Goal: Task Accomplishment & Management: Manage account settings

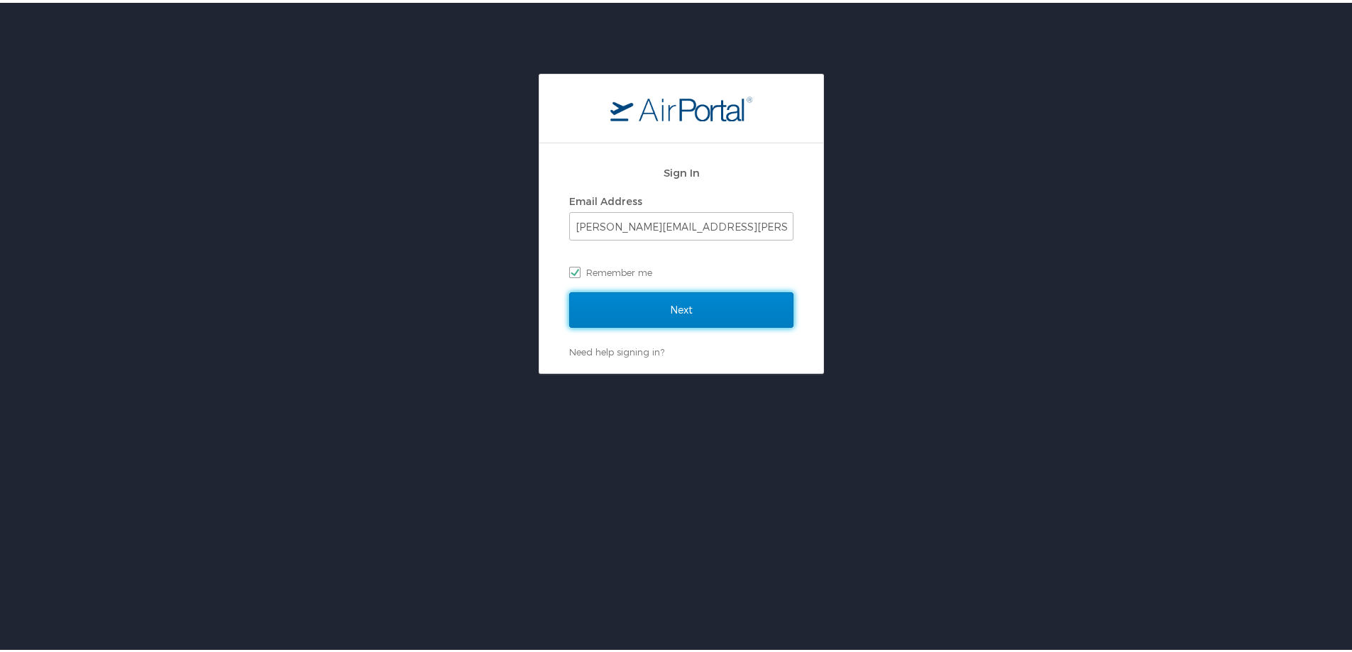
drag, startPoint x: 612, startPoint y: 303, endPoint x: 618, endPoint y: 292, distance: 12.7
click at [355, 295] on input "Next" at bounding box center [681, 306] width 224 height 35
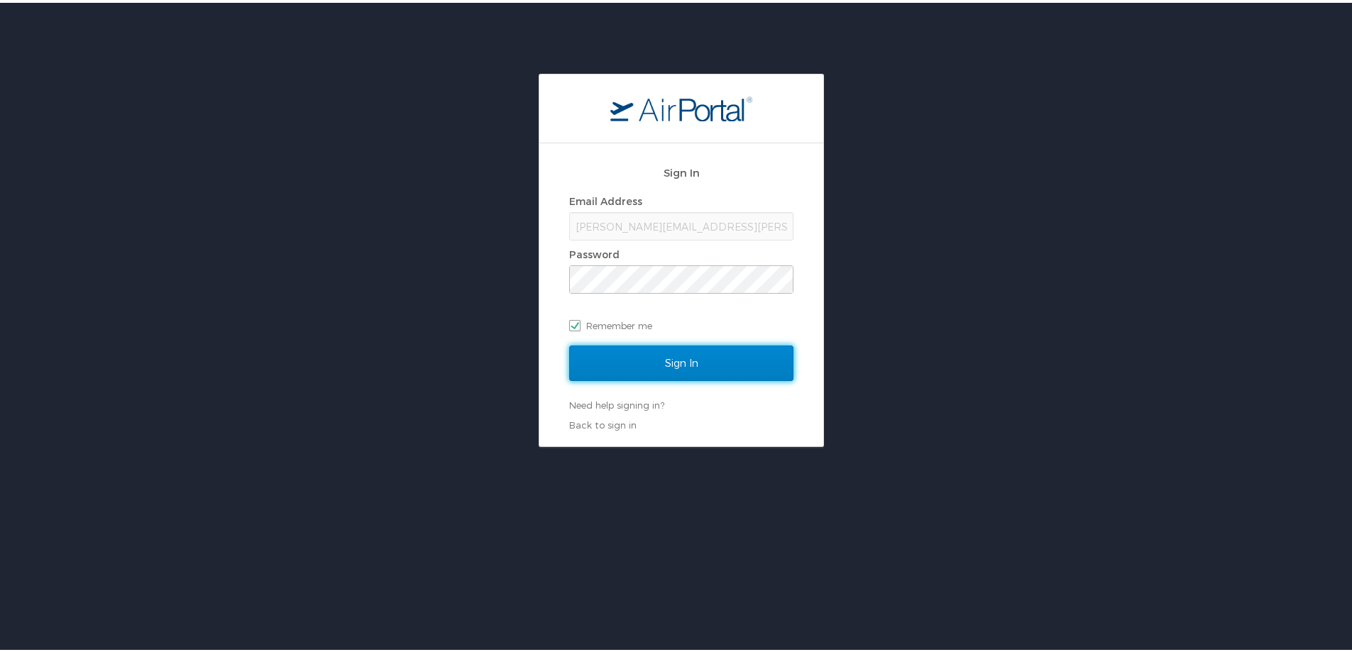
click at [355, 295] on input "Sign In" at bounding box center [681, 360] width 224 height 35
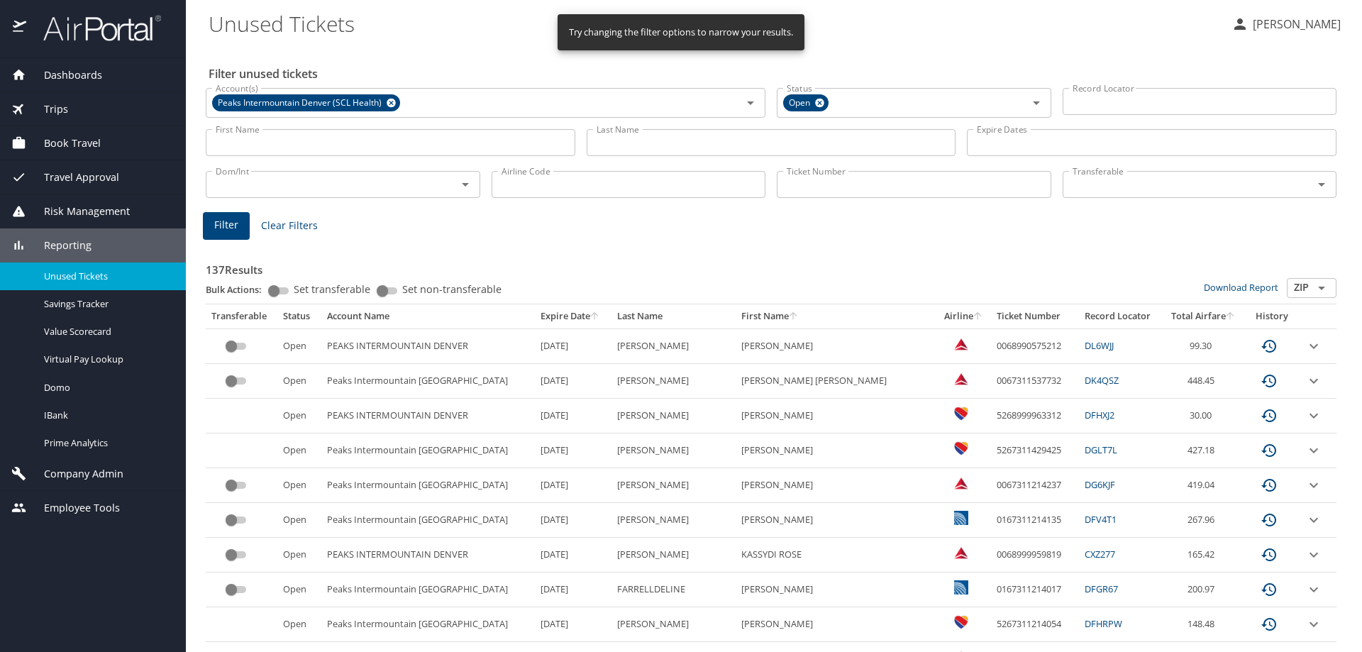
click at [653, 144] on input "Last Name" at bounding box center [772, 142] width 370 height 27
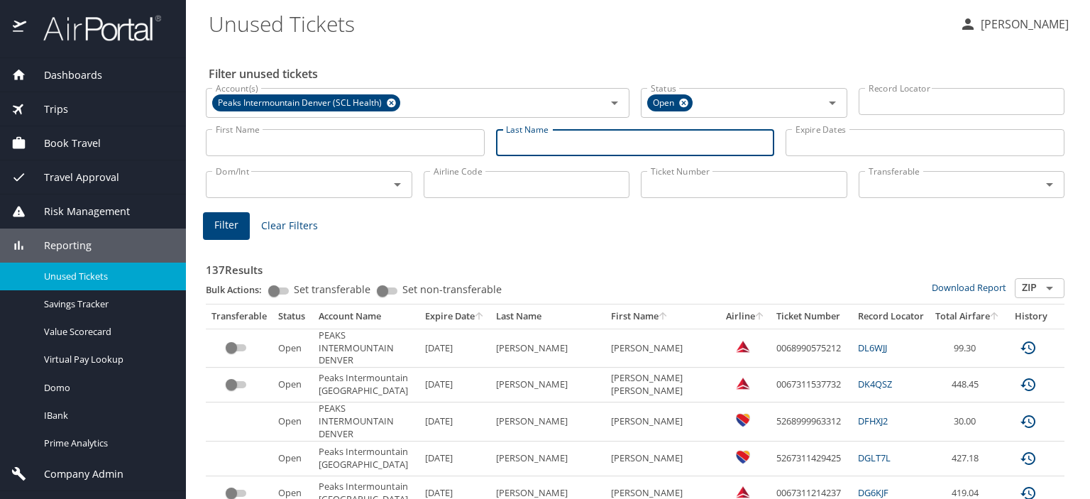
click at [529, 141] on input "Last Name" at bounding box center [635, 142] width 279 height 27
type input "embleton"
click at [262, 133] on input "First Name" at bounding box center [345, 142] width 279 height 27
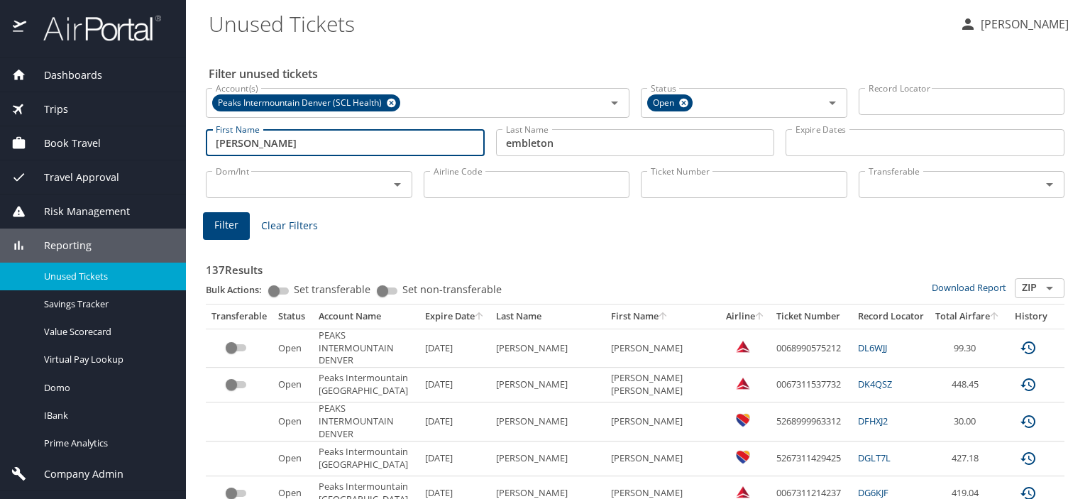
type input "[PERSON_NAME]"
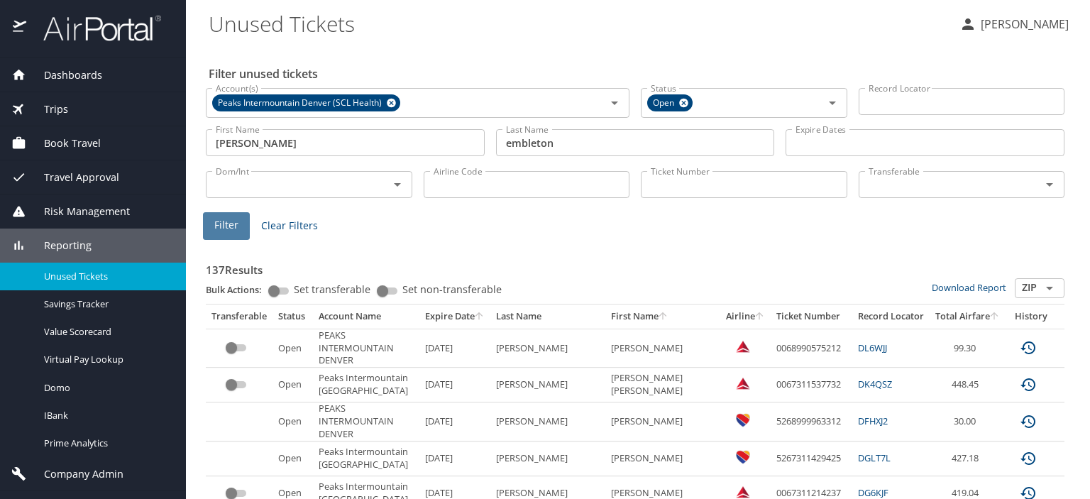
click at [209, 221] on button "Filter" at bounding box center [226, 226] width 47 height 28
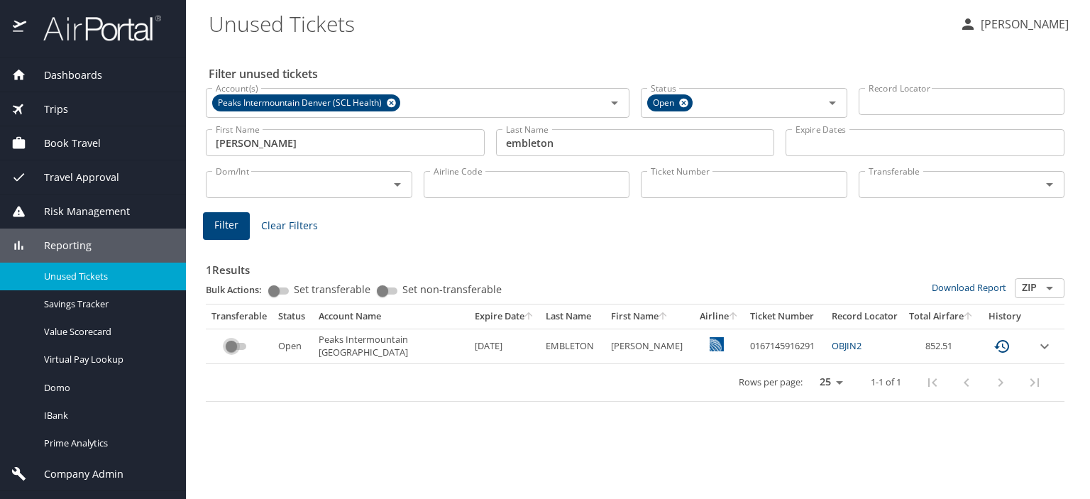
drag, startPoint x: 234, startPoint y: 343, endPoint x: 248, endPoint y: 340, distance: 13.8
click at [248, 340] on input "custom pagination table" at bounding box center [231, 346] width 51 height 17
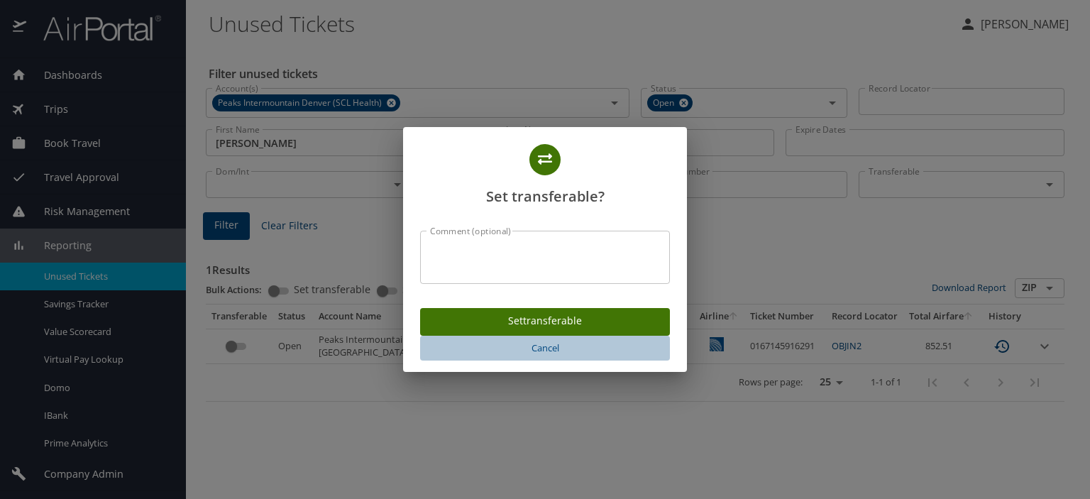
click at [545, 349] on span "Cancel" at bounding box center [545, 348] width 238 height 16
